Goal: Task Accomplishment & Management: Manage account settings

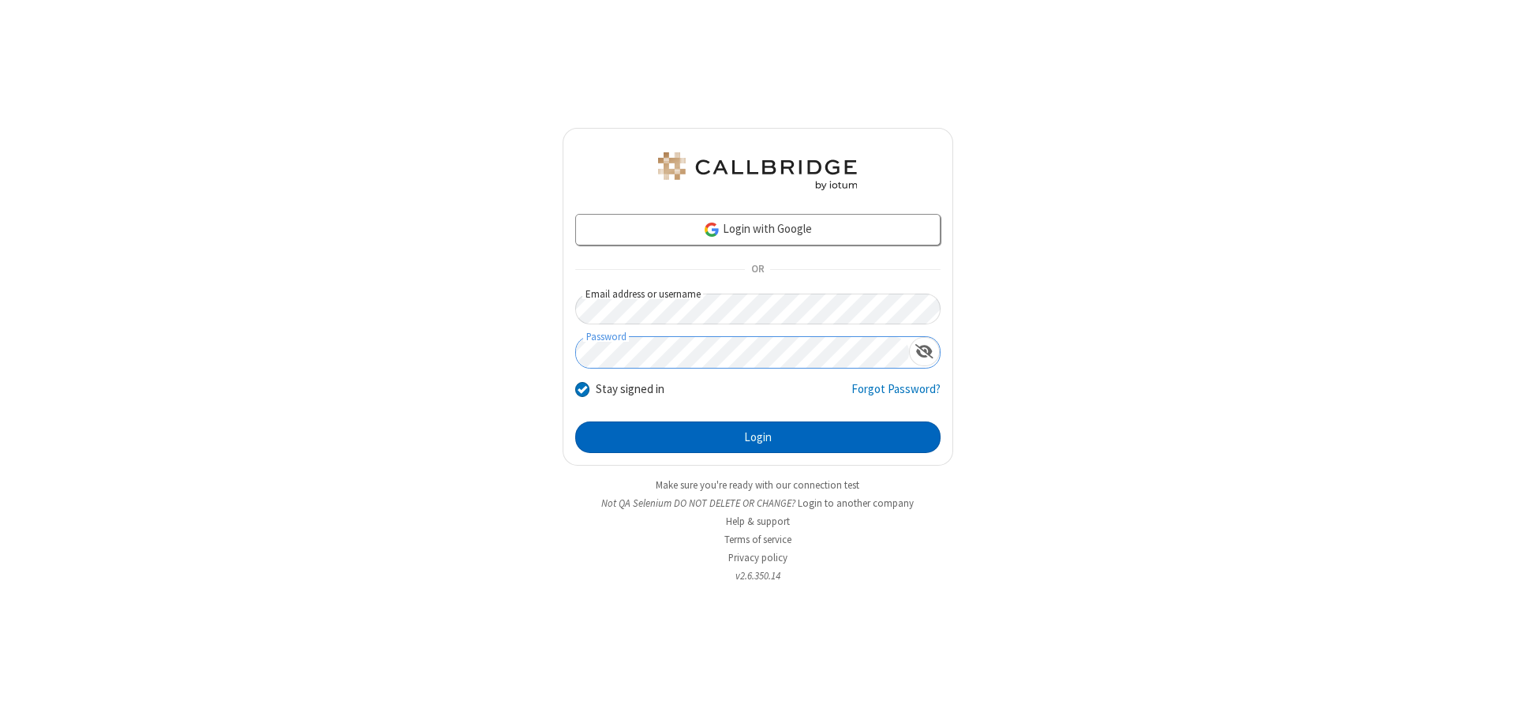
click at [757, 437] on button "Login" at bounding box center [757, 437] width 365 height 32
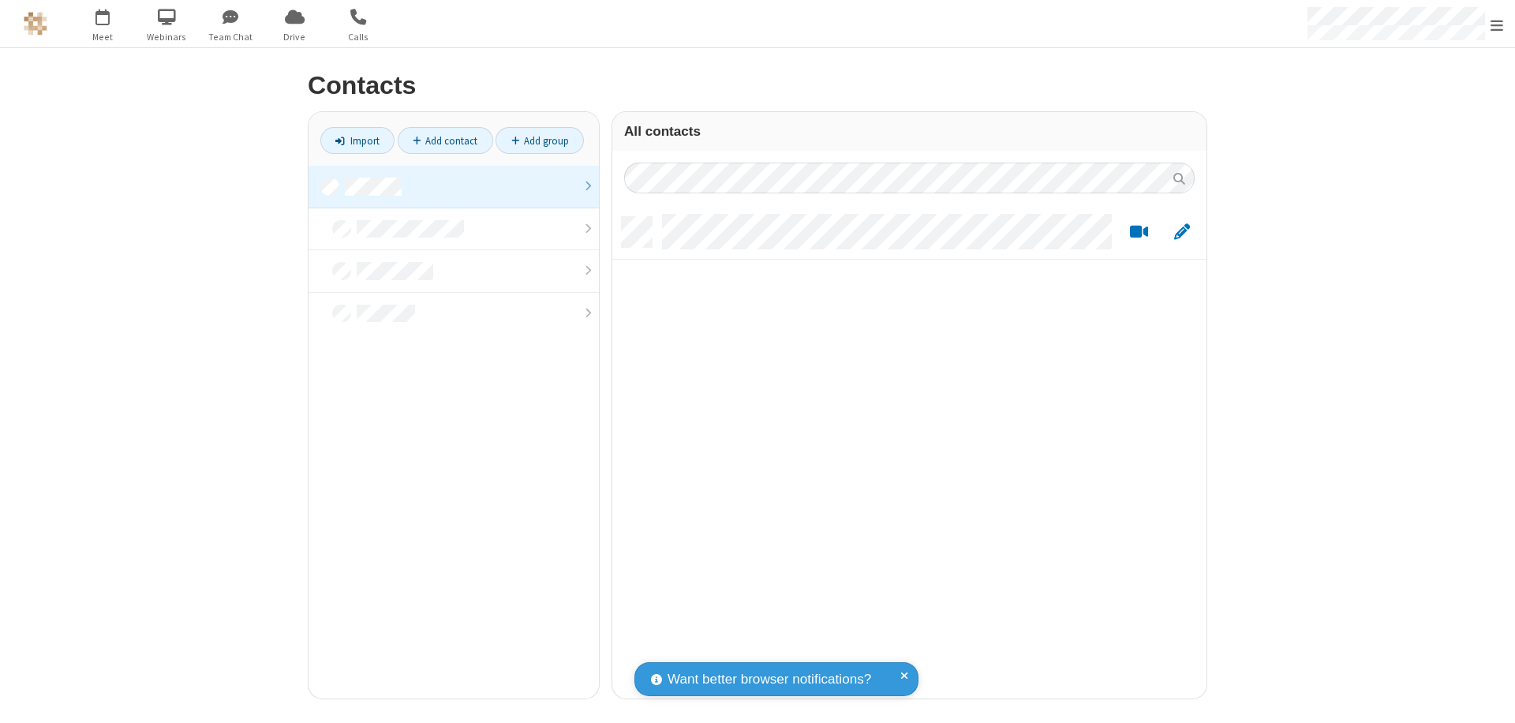
click at [454, 186] on link at bounding box center [453, 187] width 290 height 43
click at [445, 140] on link "Add contact" at bounding box center [445, 140] width 95 height 27
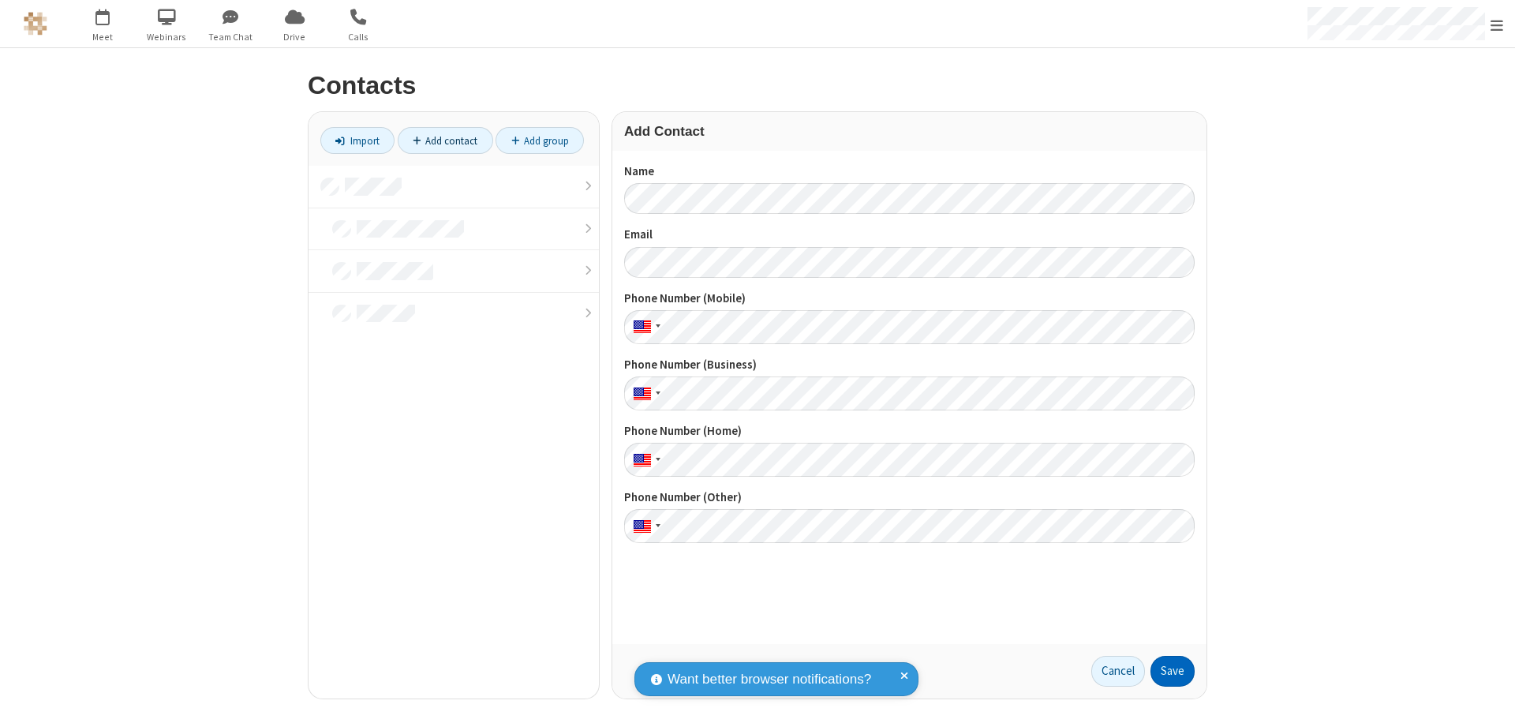
click at [1172, 671] on button "Save" at bounding box center [1172, 672] width 44 height 32
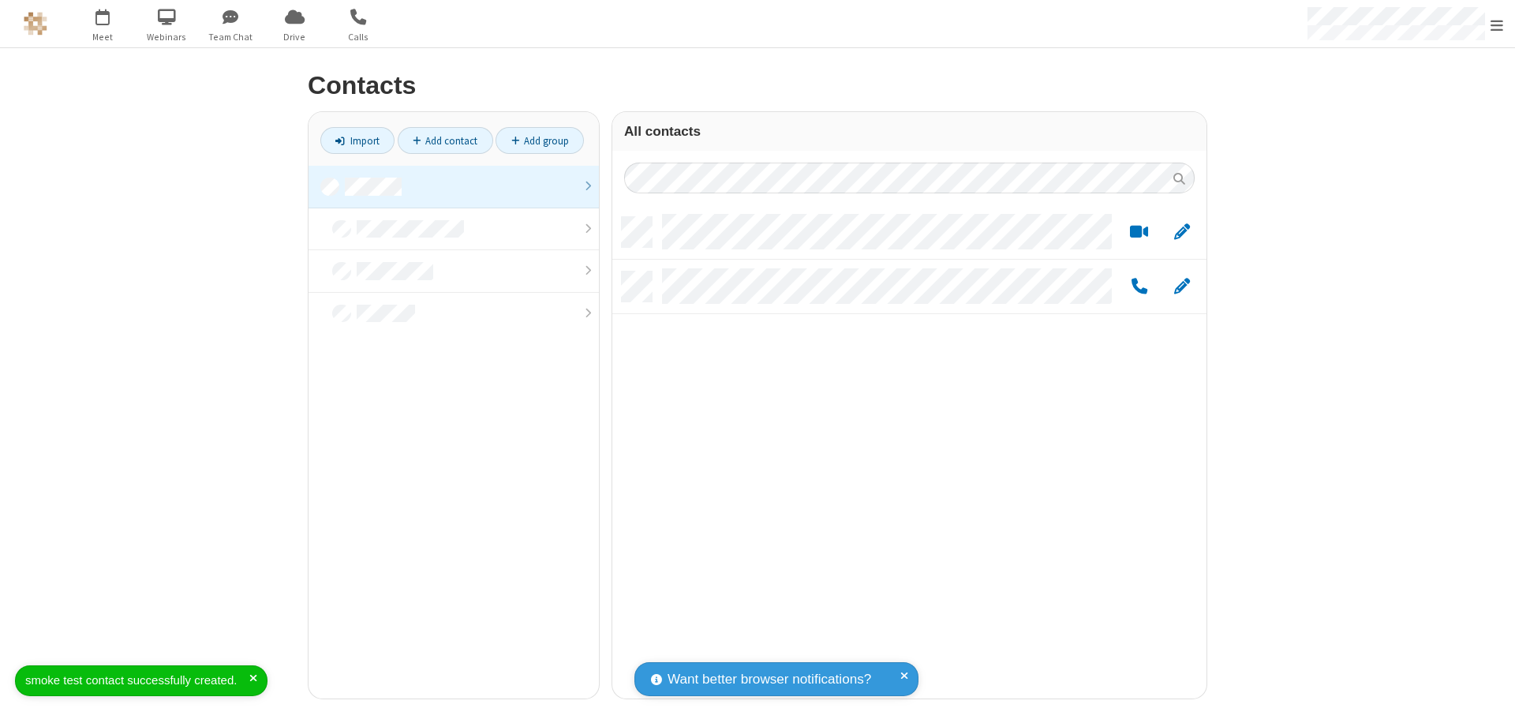
scroll to position [481, 582]
